Goal: Check status: Check status

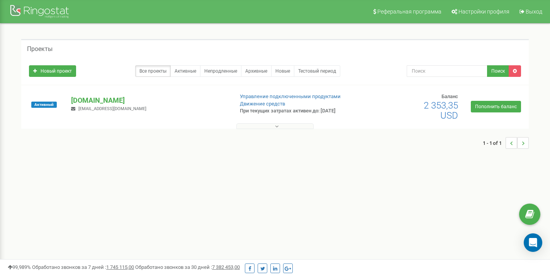
click at [44, 11] on div at bounding box center [41, 12] width 62 height 19
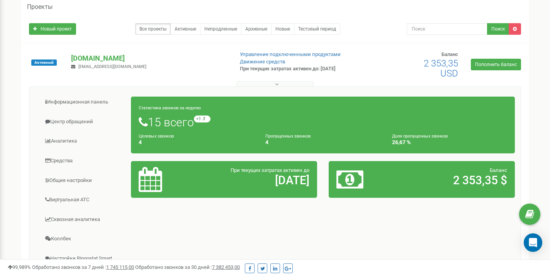
scroll to position [43, 0]
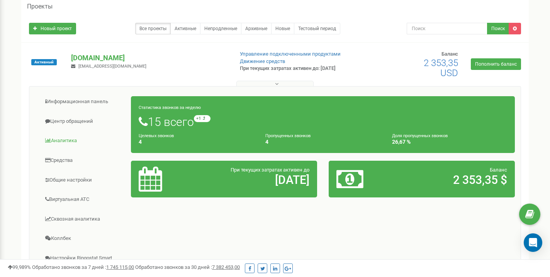
click at [59, 139] on link "Аналитика" at bounding box center [83, 140] width 96 height 19
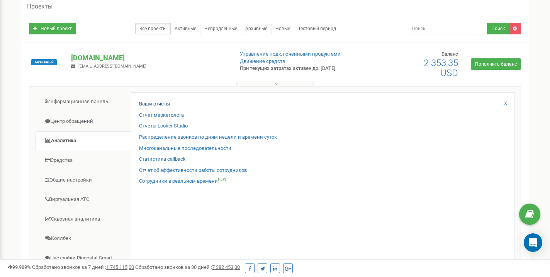
click at [160, 105] on link "Ваши отчеты" at bounding box center [154, 103] width 31 height 7
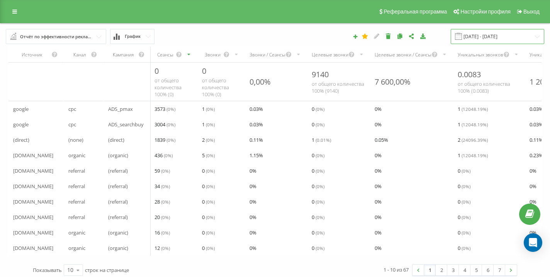
click at [507, 44] on input "22.08.2025 - 22.09.2025" at bounding box center [498, 36] width 94 height 15
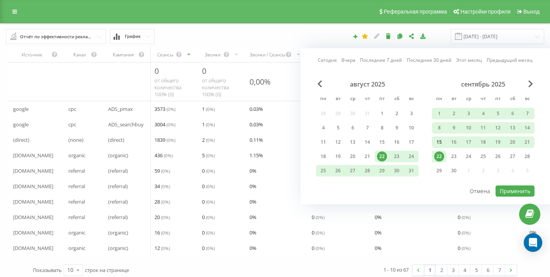
click at [440, 147] on div "15" at bounding box center [439, 142] width 10 height 10
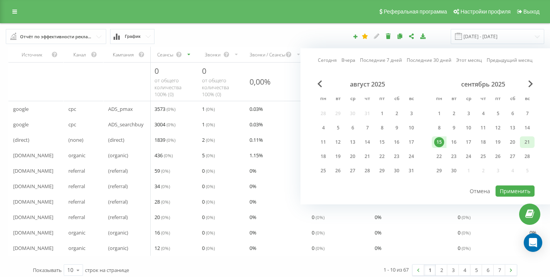
click at [529, 147] on div "21" at bounding box center [527, 142] width 10 height 10
click at [514, 197] on button "Применить" at bounding box center [515, 190] width 39 height 11
type input "15.09.2025 - 21.09.2025"
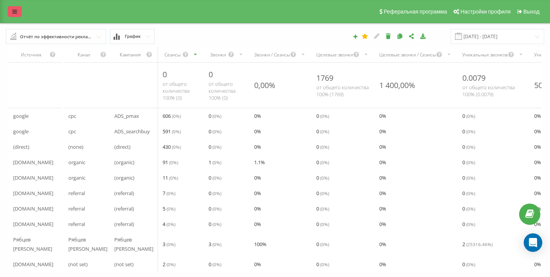
click at [15, 14] on icon at bounding box center [14, 11] width 5 height 5
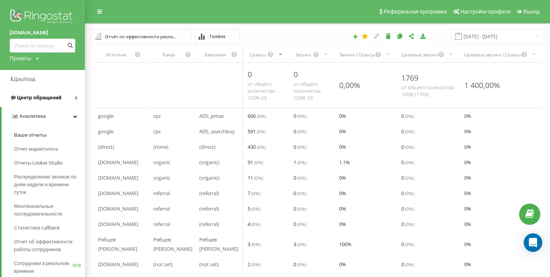
click at [46, 100] on link "Центр обращений" at bounding box center [42, 97] width 85 height 19
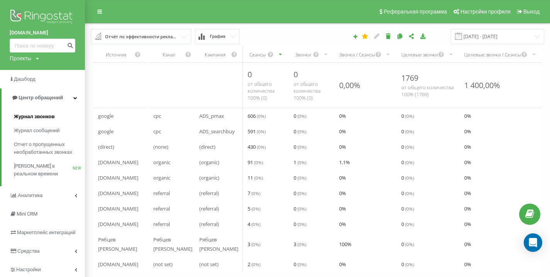
click at [40, 115] on span "Журнал звонков" at bounding box center [34, 117] width 41 height 8
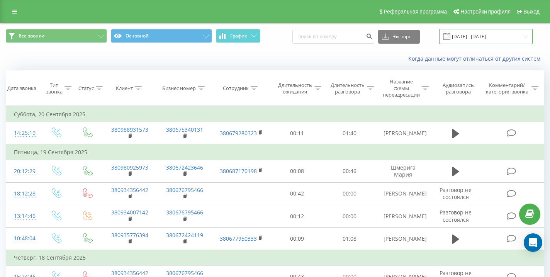
click at [478, 44] on input "22.08.2025 - 22.09.2025" at bounding box center [486, 36] width 94 height 15
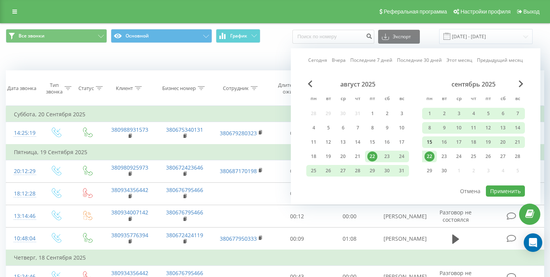
click at [428, 147] on div "15" at bounding box center [430, 142] width 10 height 10
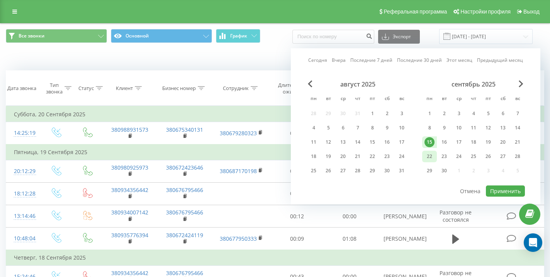
click at [430, 159] on div "22" at bounding box center [430, 156] width 10 height 10
click at [513, 196] on button "Применить" at bounding box center [505, 190] width 39 height 11
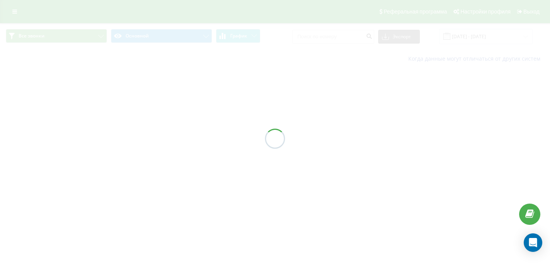
type input "15.09.2025 - 22.09.2025"
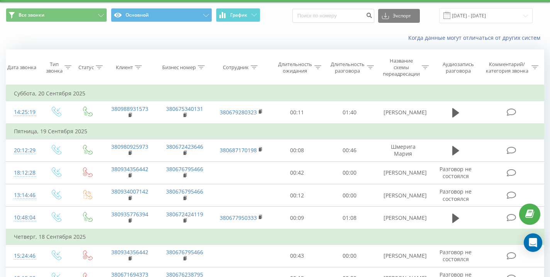
scroll to position [18, 0]
